Goal: Communication & Community: Ask a question

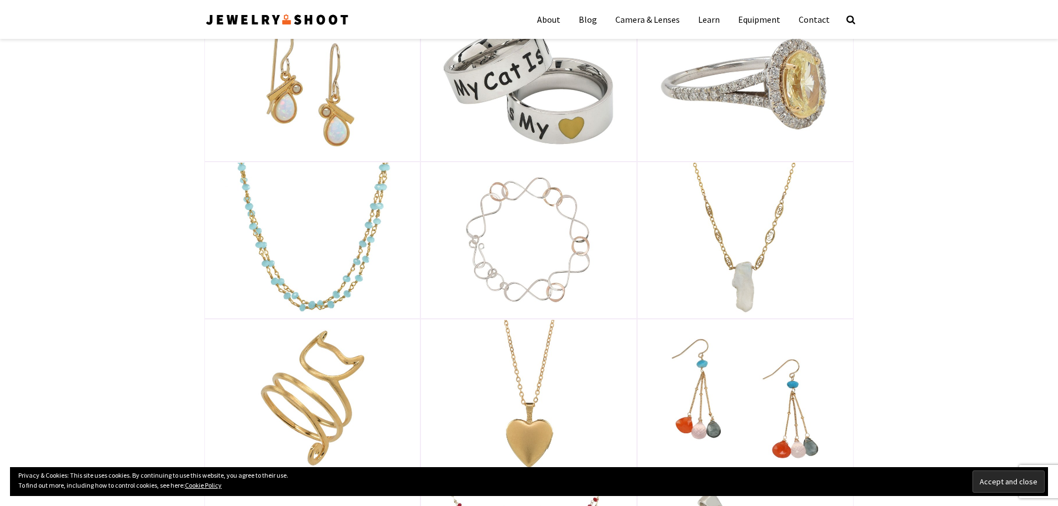
scroll to position [611, 0]
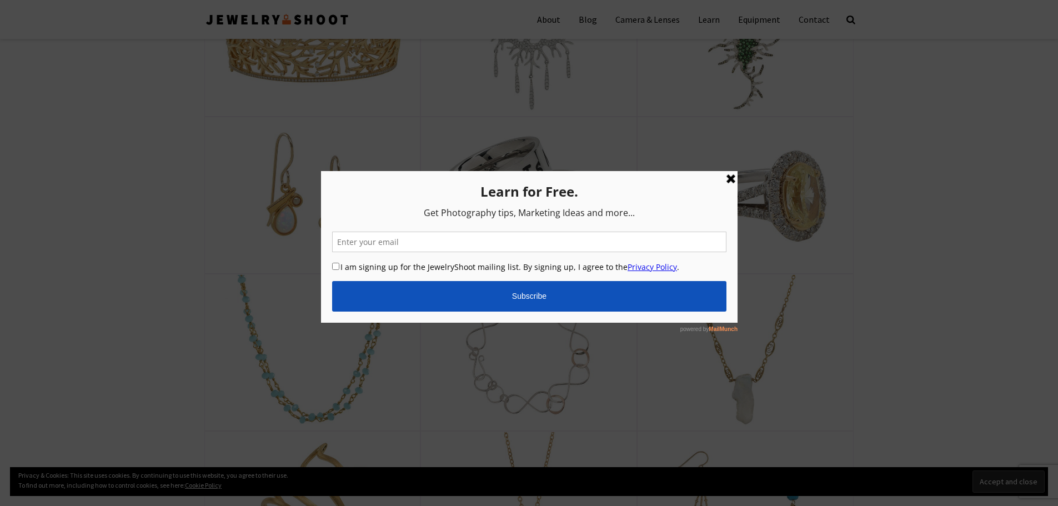
click at [731, 177] on link at bounding box center [729, 178] width 13 height 13
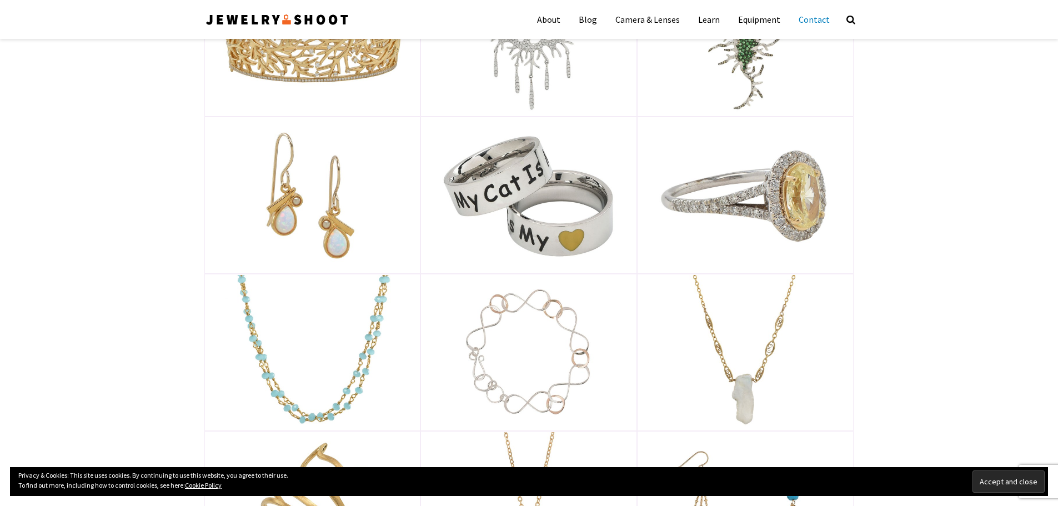
click at [818, 19] on link "Contact" at bounding box center [814, 20] width 48 height 28
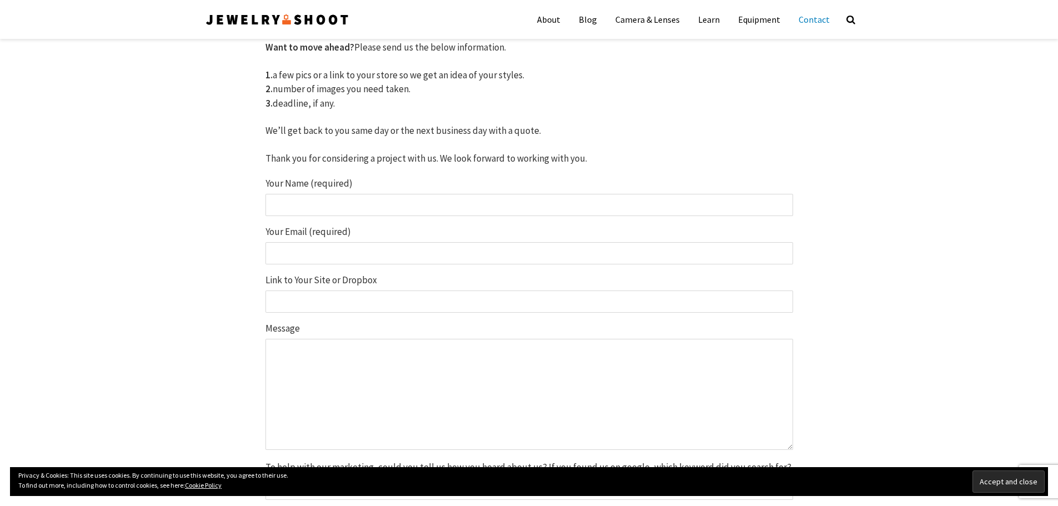
scroll to position [143, 0]
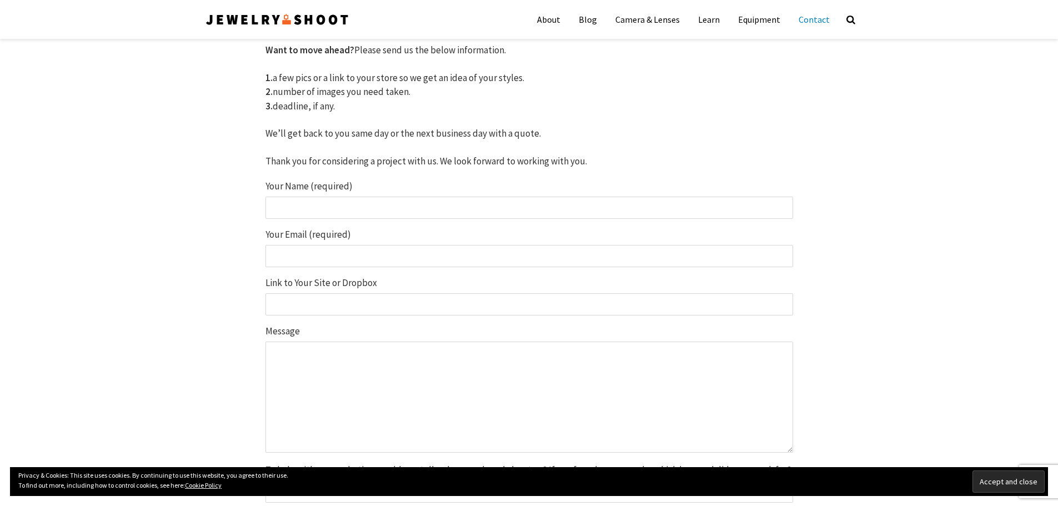
click at [297, 207] on input "Your Name (required)" at bounding box center [528, 208] width 527 height 22
type input "[PERSON_NAME]"
type input "[EMAIL_ADDRESS][DOMAIN_NAME]"
click at [294, 303] on input "Link to Your Site or Dropbox" at bounding box center [528, 304] width 527 height 22
click at [290, 353] on textarea "Message" at bounding box center [528, 396] width 527 height 111
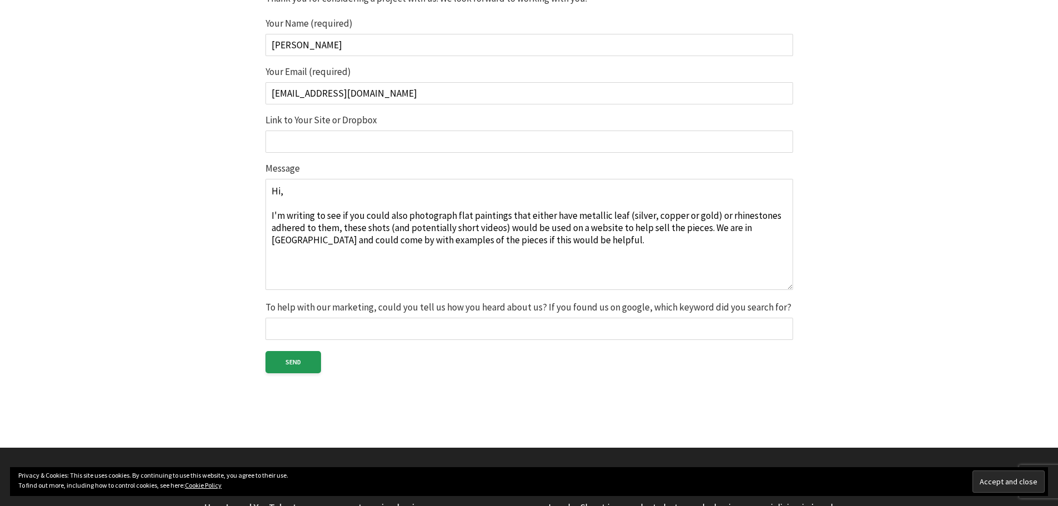
scroll to position [310, 0]
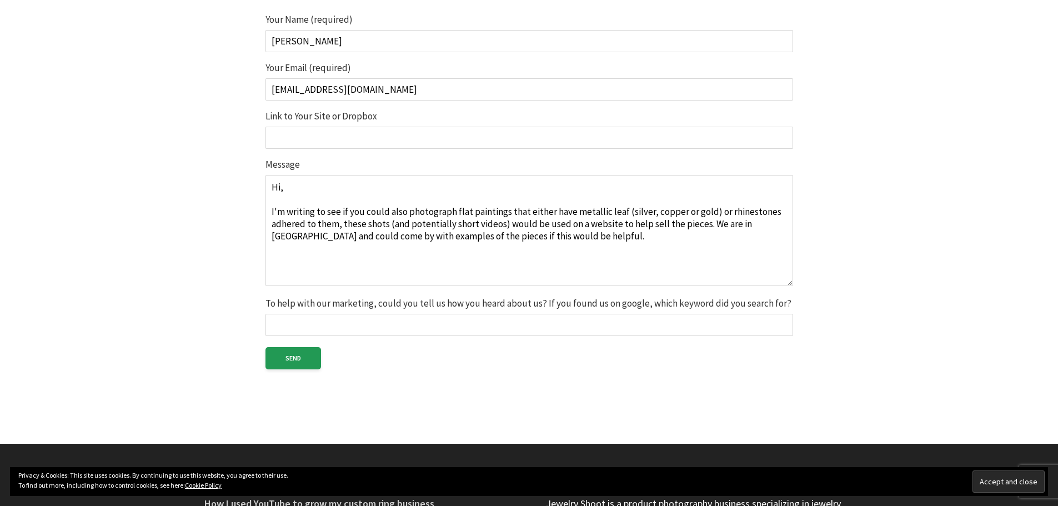
type textarea "Hi, I'm writing to see if you could also photograph flat paintings that either …"
click at [336, 323] on input "To help with our marketing, could you tell us how you heard about us? If you fo…" at bounding box center [528, 325] width 527 height 22
type input "Found on google."
click at [272, 253] on textarea "Hi, I'm writing to see if you could also photograph flat paintings that either …" at bounding box center [528, 230] width 527 height 111
click at [571, 236] on textarea "Hi, I'm writing to see if you could also photograph flat paintings that either …" at bounding box center [528, 230] width 527 height 111
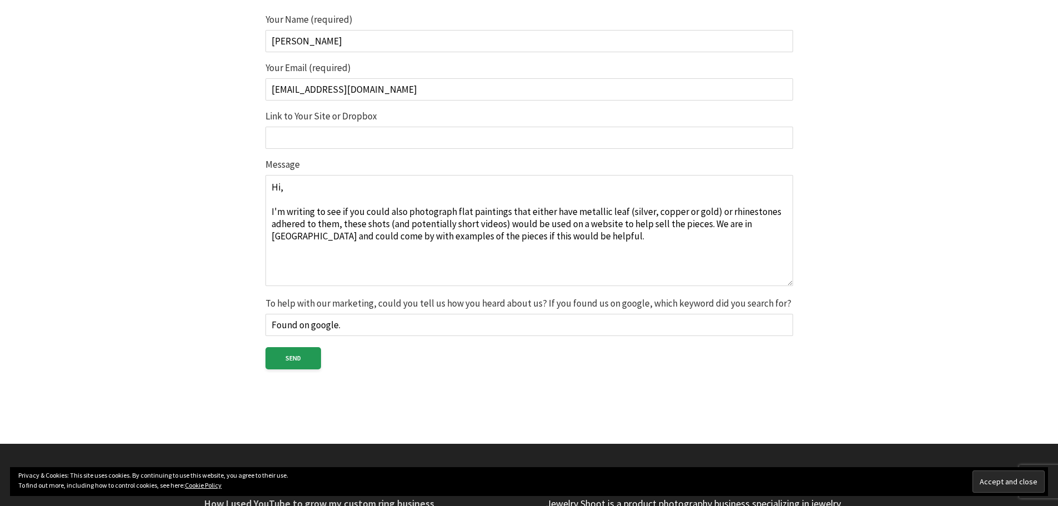
click at [293, 265] on textarea "Hi, I'm writing to see if you could also photograph flat paintings that either …" at bounding box center [528, 230] width 527 height 111
click at [338, 228] on textarea "Hi, I'm writing to see if you could also photograph flat paintings that either …" at bounding box center [528, 230] width 527 height 111
click at [572, 234] on textarea "Hi, I'm writing to see if you could also photograph flat paintings that either …" at bounding box center [528, 230] width 527 height 111
click at [454, 212] on textarea "Hi, I'm writing to see if you could also photograph flat paintings that either …" at bounding box center [528, 230] width 527 height 111
click at [383, 223] on textarea "Hi, I'm writing to see if you could also photograph fine art flat paintings tha…" at bounding box center [528, 230] width 527 height 111
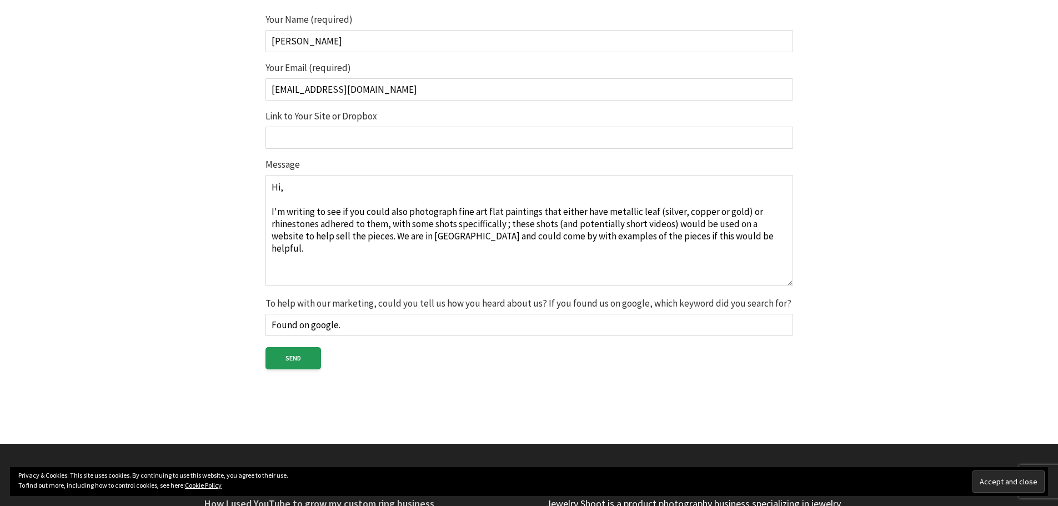
click at [478, 223] on textarea "Hi, I'm writing to see if you could also photograph fine art flat paintings tha…" at bounding box center [528, 230] width 527 height 111
click at [500, 225] on textarea "Hi, I'm writing to see if you could also photograph fine art flat paintings tha…" at bounding box center [528, 230] width 527 height 111
click at [312, 246] on textarea "Hi, I'm writing to see if you could also photograph fine art flat paintings tha…" at bounding box center [528, 230] width 527 height 111
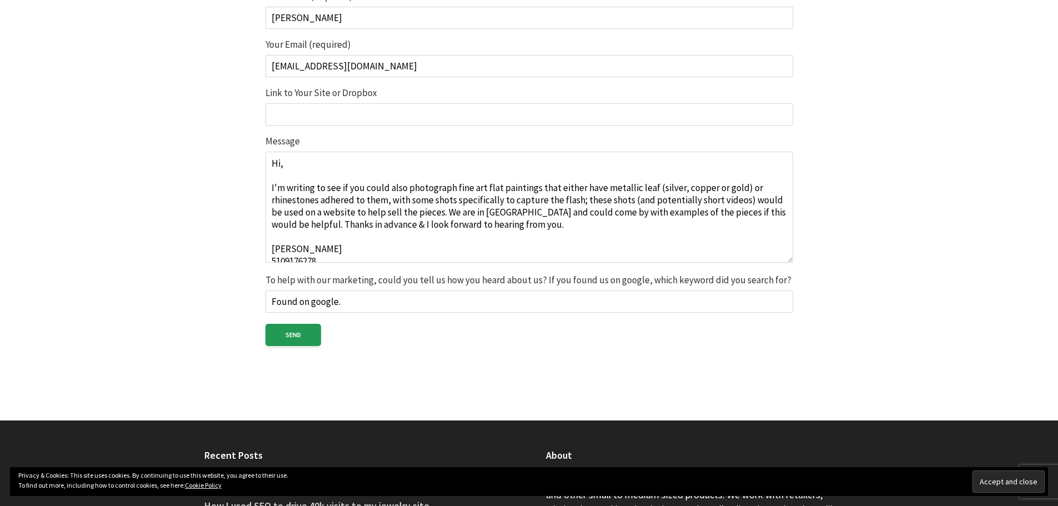
scroll to position [0, 0]
click at [551, 225] on textarea "Hi, I'm writing to see if you could also photograph fine art flat paintings tha…" at bounding box center [528, 207] width 527 height 111
type textarea "Hi, I'm writing to see if you could also photograph fine art flat paintings tha…"
click at [288, 335] on input "Send" at bounding box center [293, 335] width 56 height 22
